Goal: Task Accomplishment & Management: Manage account settings

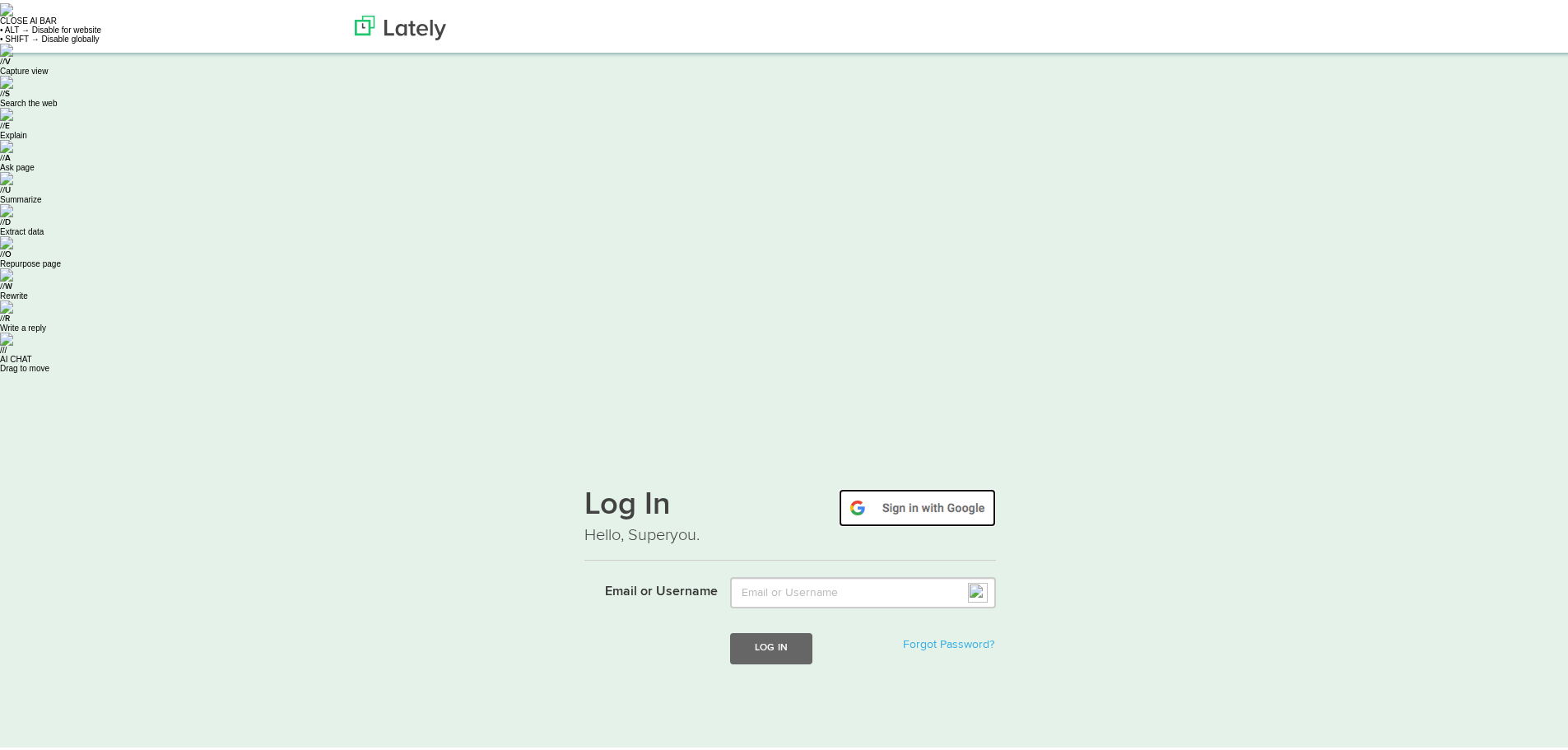
click at [955, 486] on img at bounding box center [917, 505] width 157 height 38
click at [900, 486] on img at bounding box center [917, 505] width 157 height 38
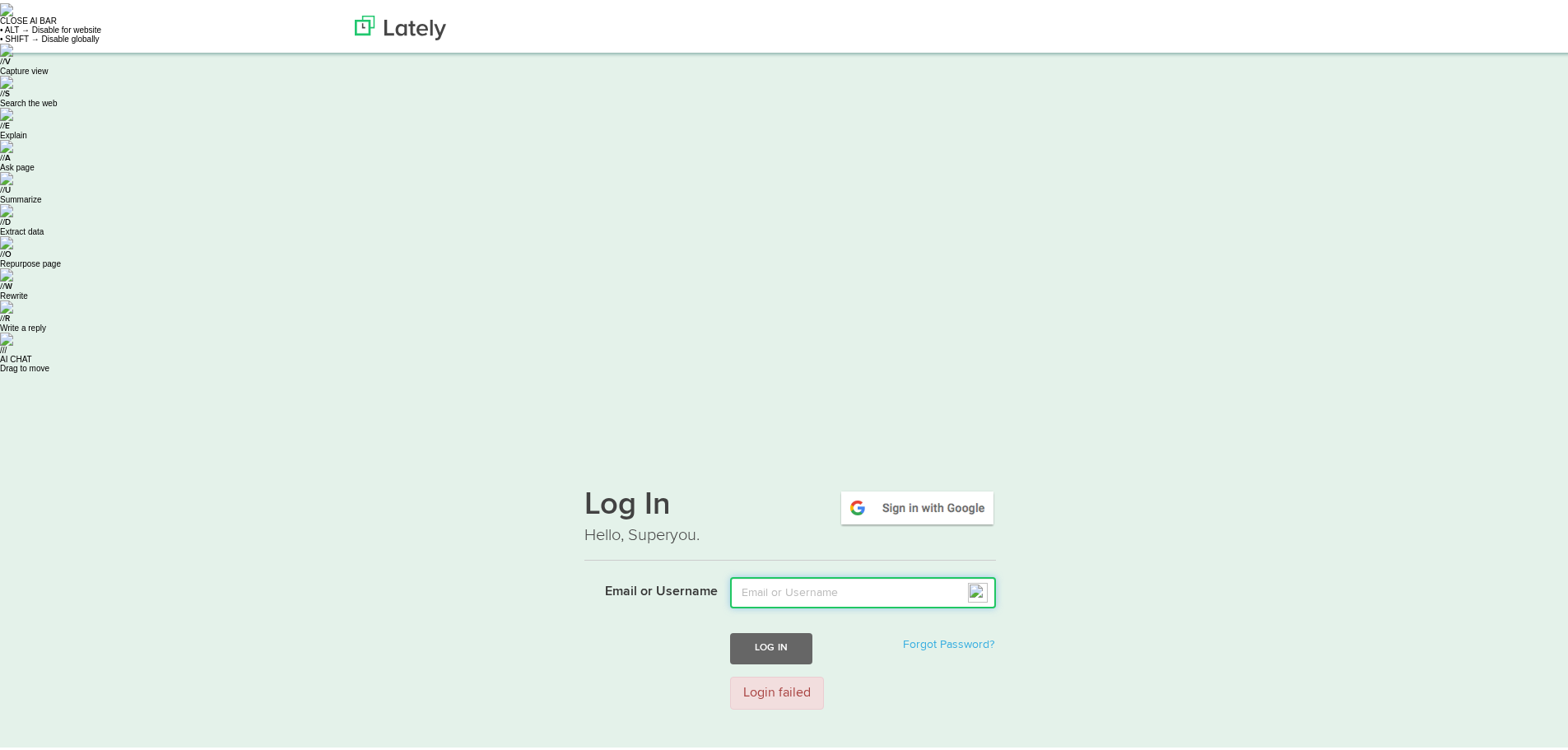
click at [845, 574] on input "Email or Username" at bounding box center [863, 590] width 266 height 31
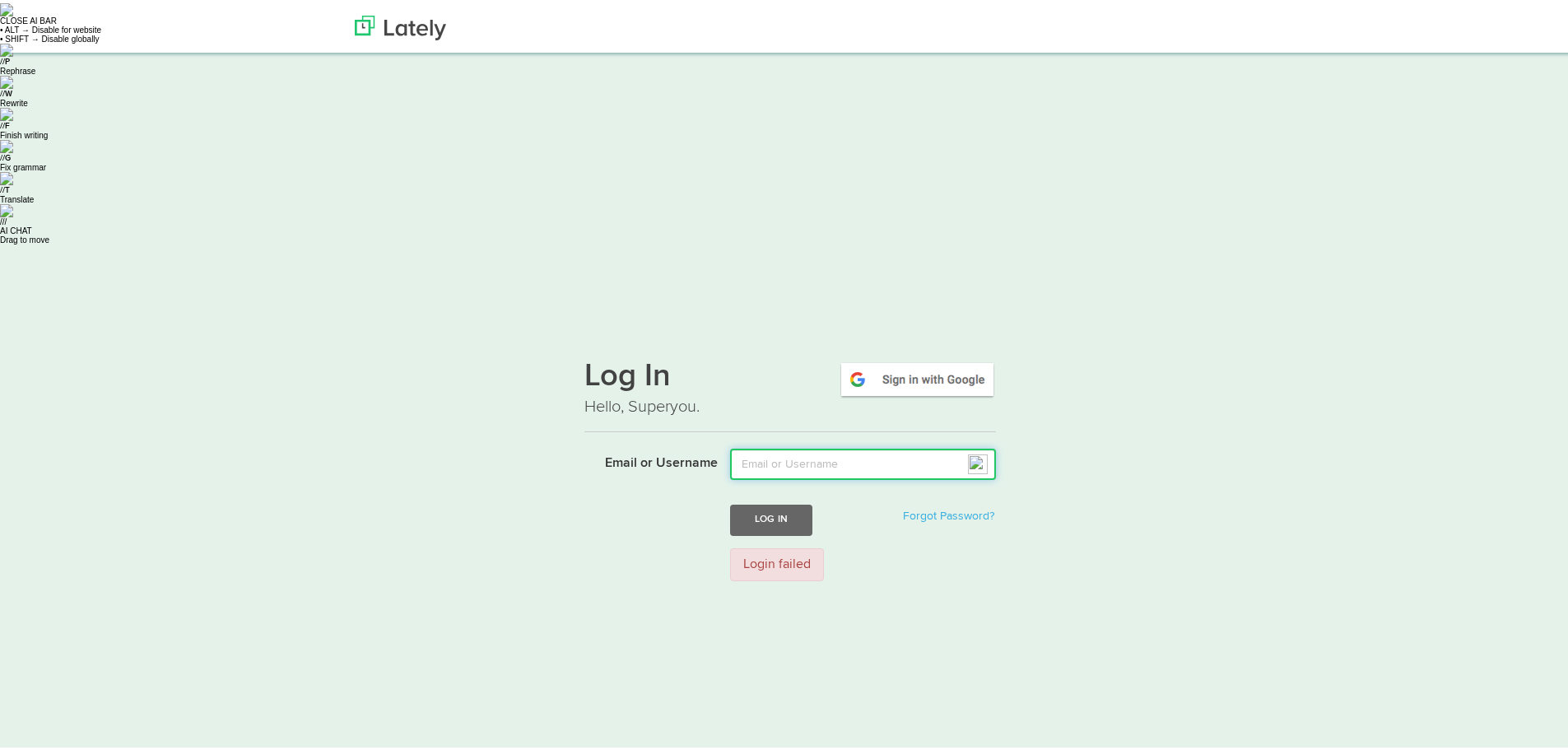
type input "caaristizabalc@gmail.com"
click at [764, 501] on button "Log In" at bounding box center [771, 516] width 83 height 31
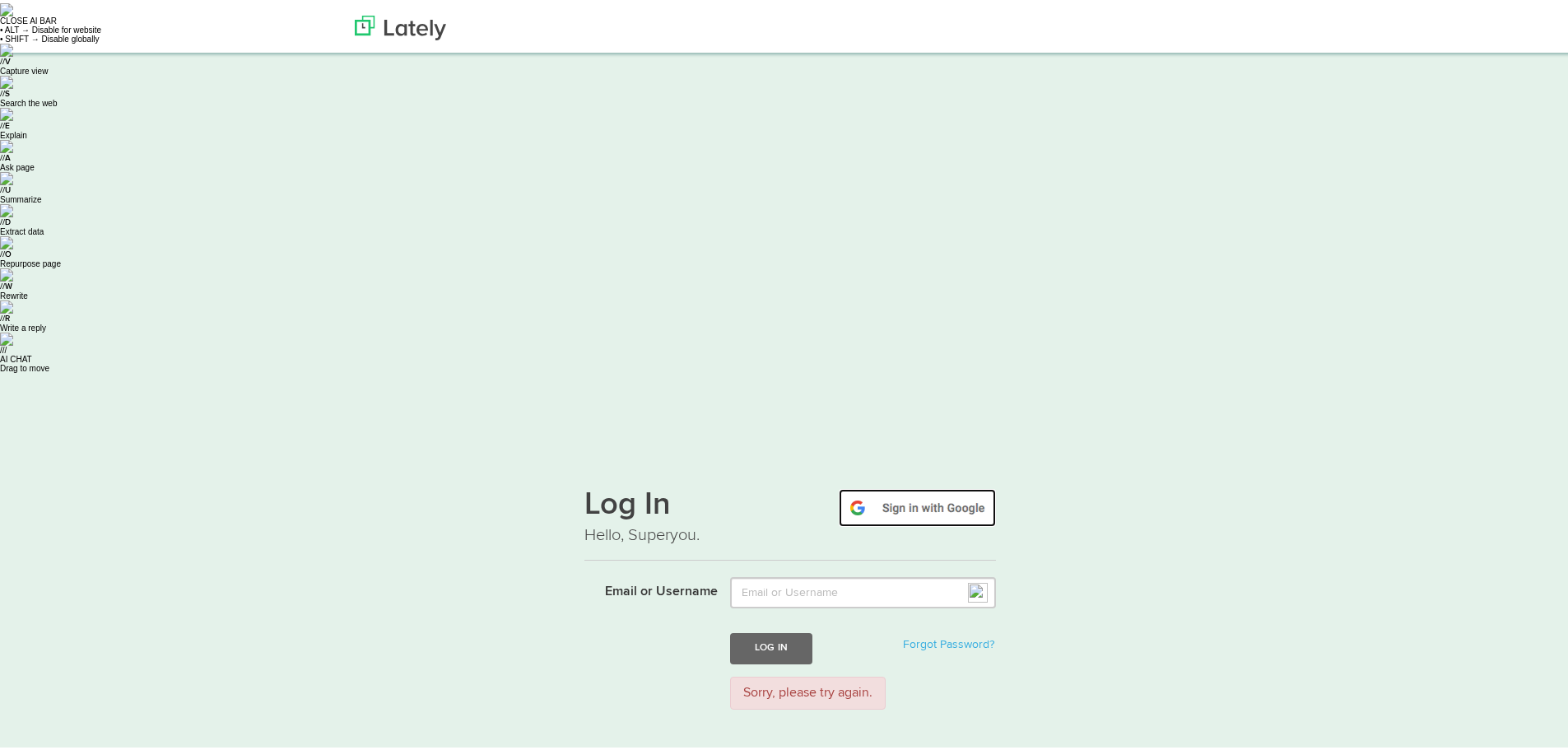
click at [861, 486] on img at bounding box center [917, 505] width 157 height 38
click at [392, 22] on img at bounding box center [400, 25] width 92 height 25
click at [928, 486] on img at bounding box center [917, 505] width 157 height 38
click at [386, 32] on img at bounding box center [400, 25] width 92 height 25
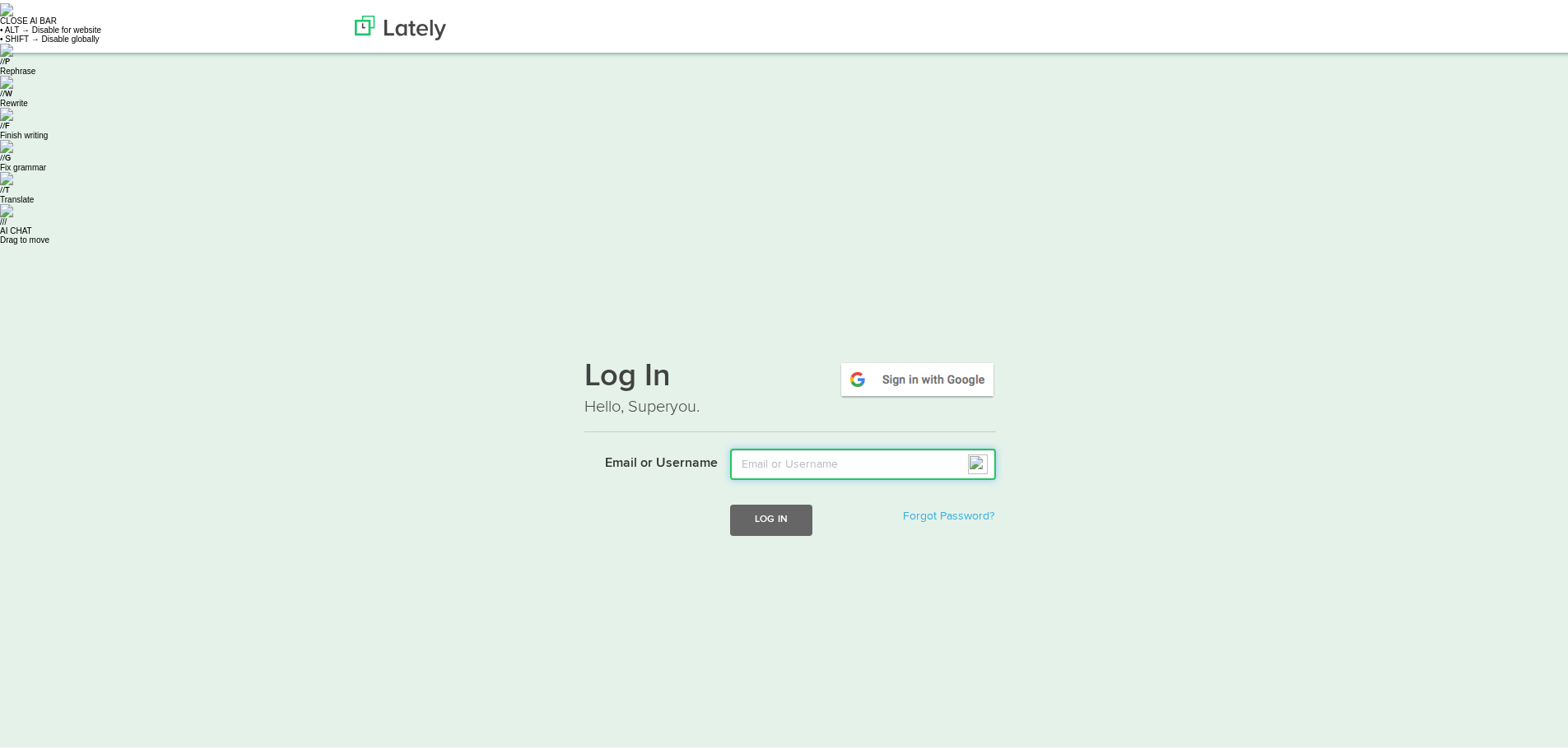
drag, startPoint x: 749, startPoint y: 213, endPoint x: 833, endPoint y: 232, distance: 86.1
click at [749, 445] on input "Email or Username" at bounding box center [863, 461] width 266 height 31
type input "caaristizabalc@gmail.com"
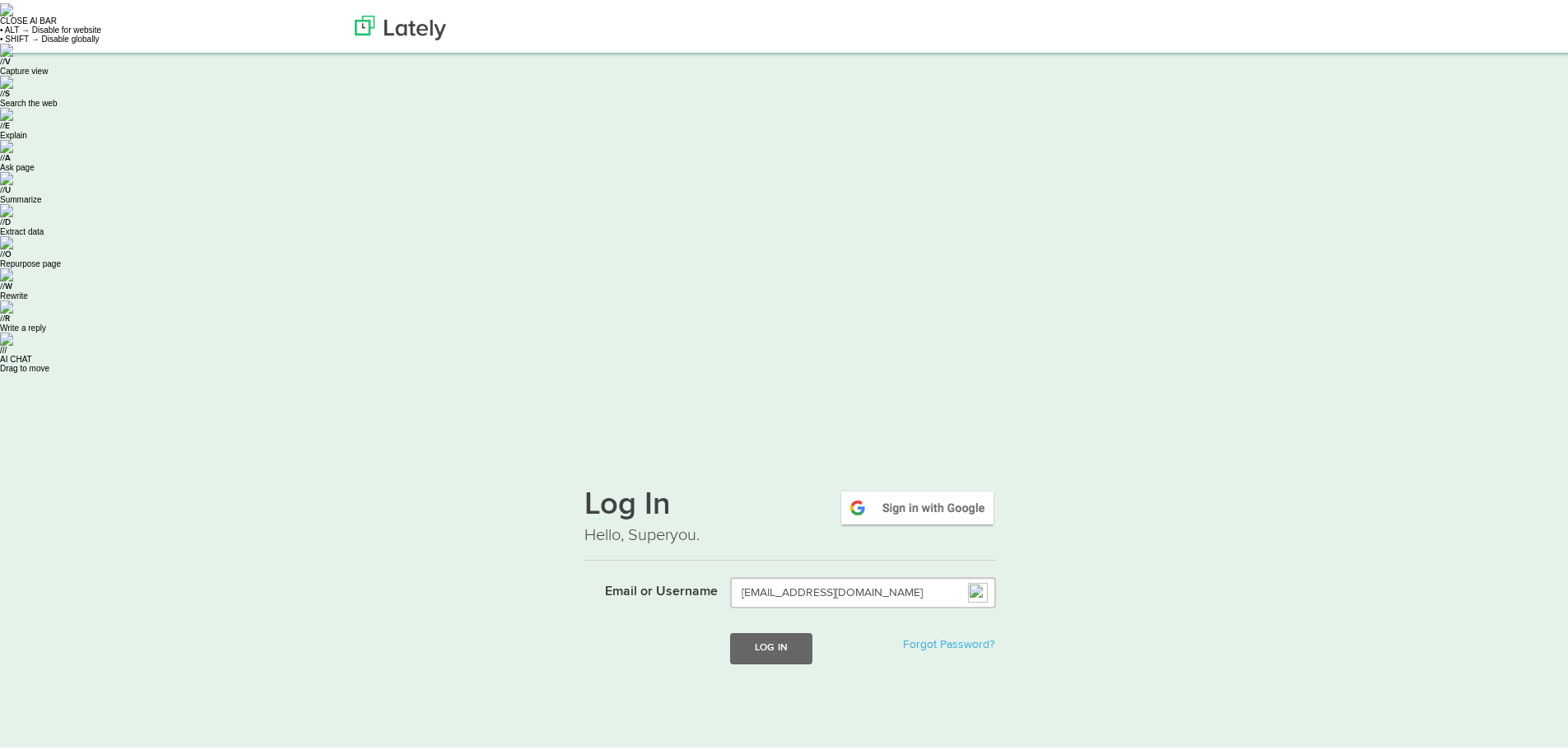
click at [775, 574] on form "Email or Username caaristizabalc@gmail.com Log In Forgot Password?" at bounding box center [790, 630] width 411 height 112
click at [772, 630] on button "Log In" at bounding box center [771, 645] width 83 height 31
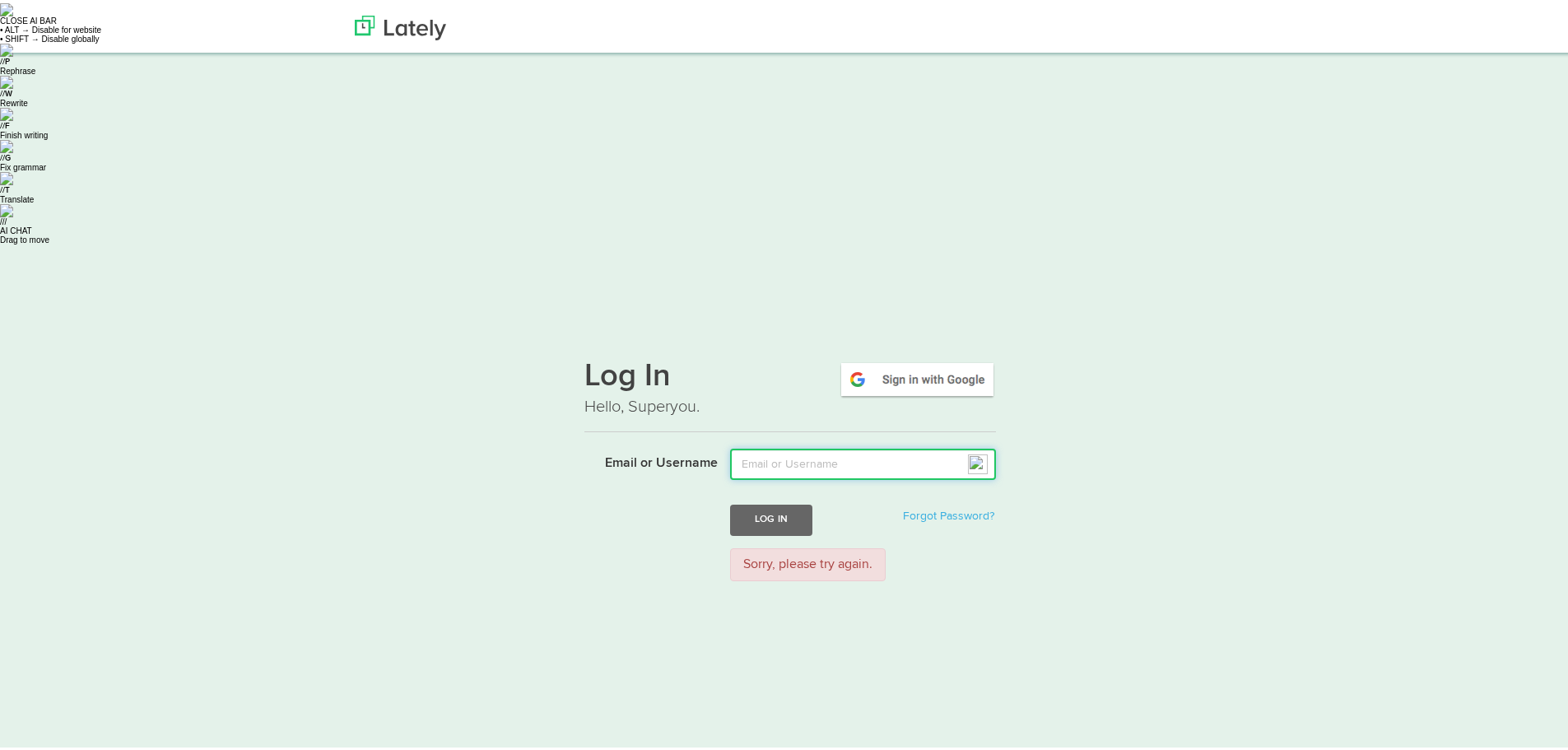
drag, startPoint x: 751, startPoint y: 211, endPoint x: 775, endPoint y: 207, distance: 24.3
click at [751, 445] on input "Email or Username" at bounding box center [863, 461] width 266 height 31
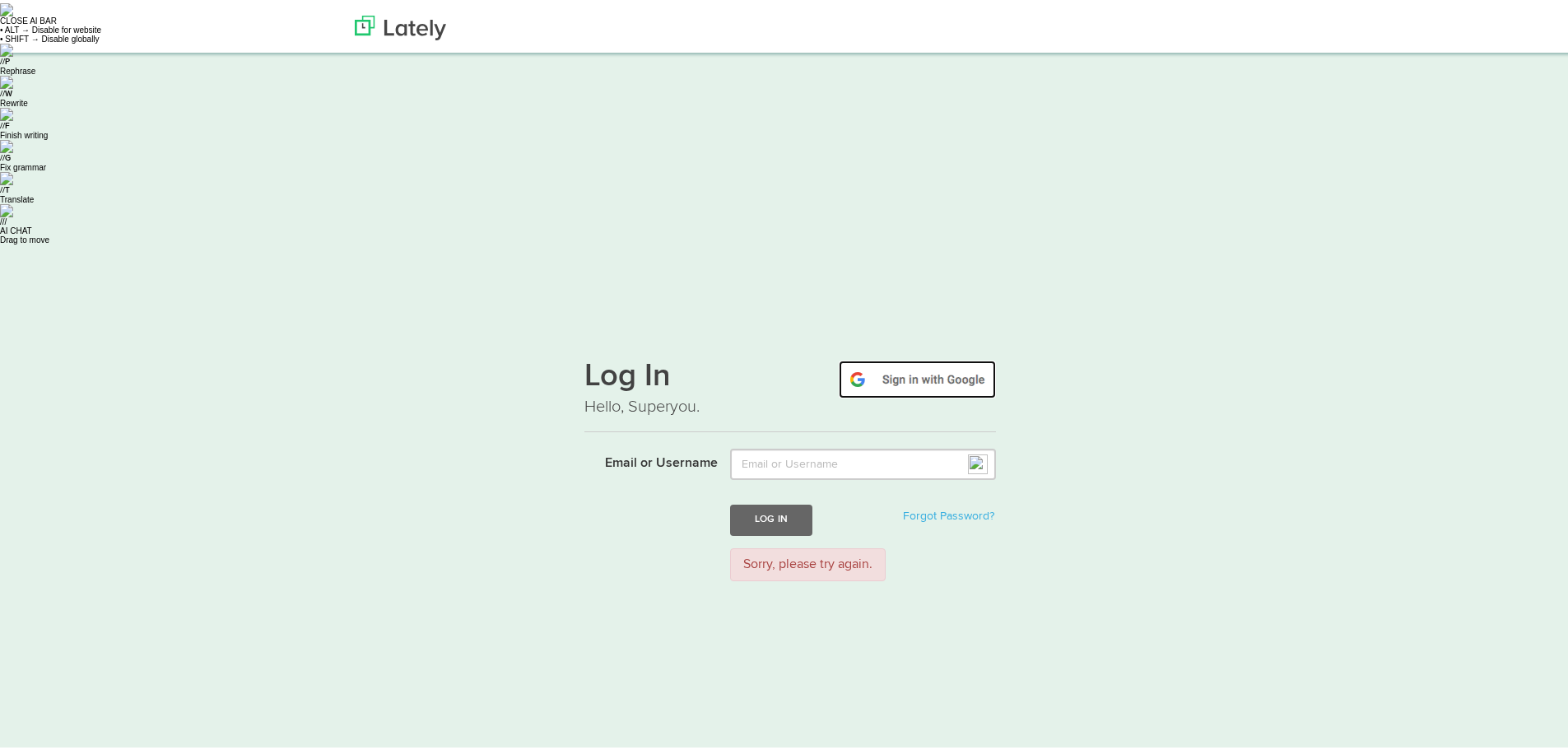
click at [926, 358] on img at bounding box center [917, 377] width 157 height 38
